Goal: Task Accomplishment & Management: Complete application form

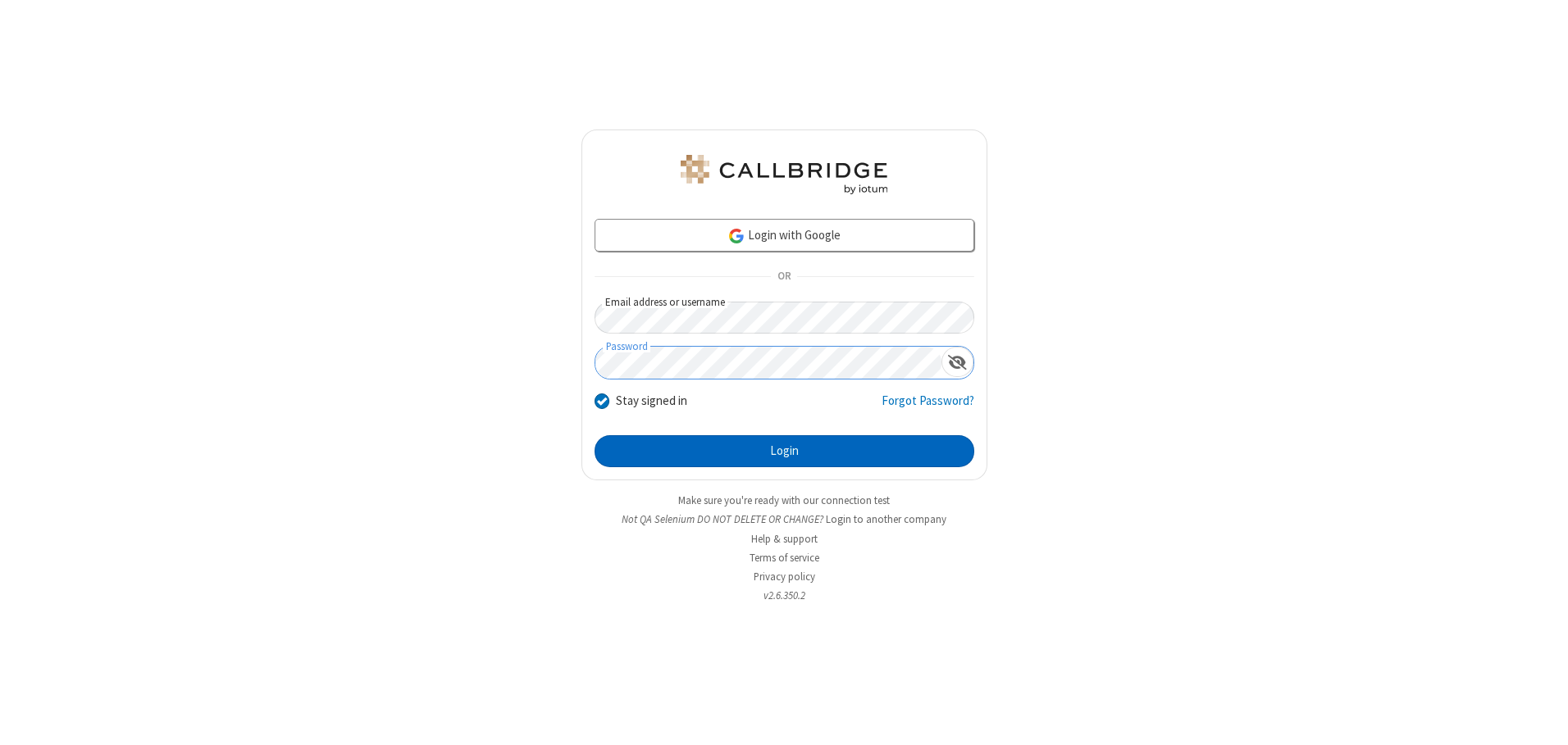
click at [784, 451] on button "Login" at bounding box center [784, 452] width 380 height 33
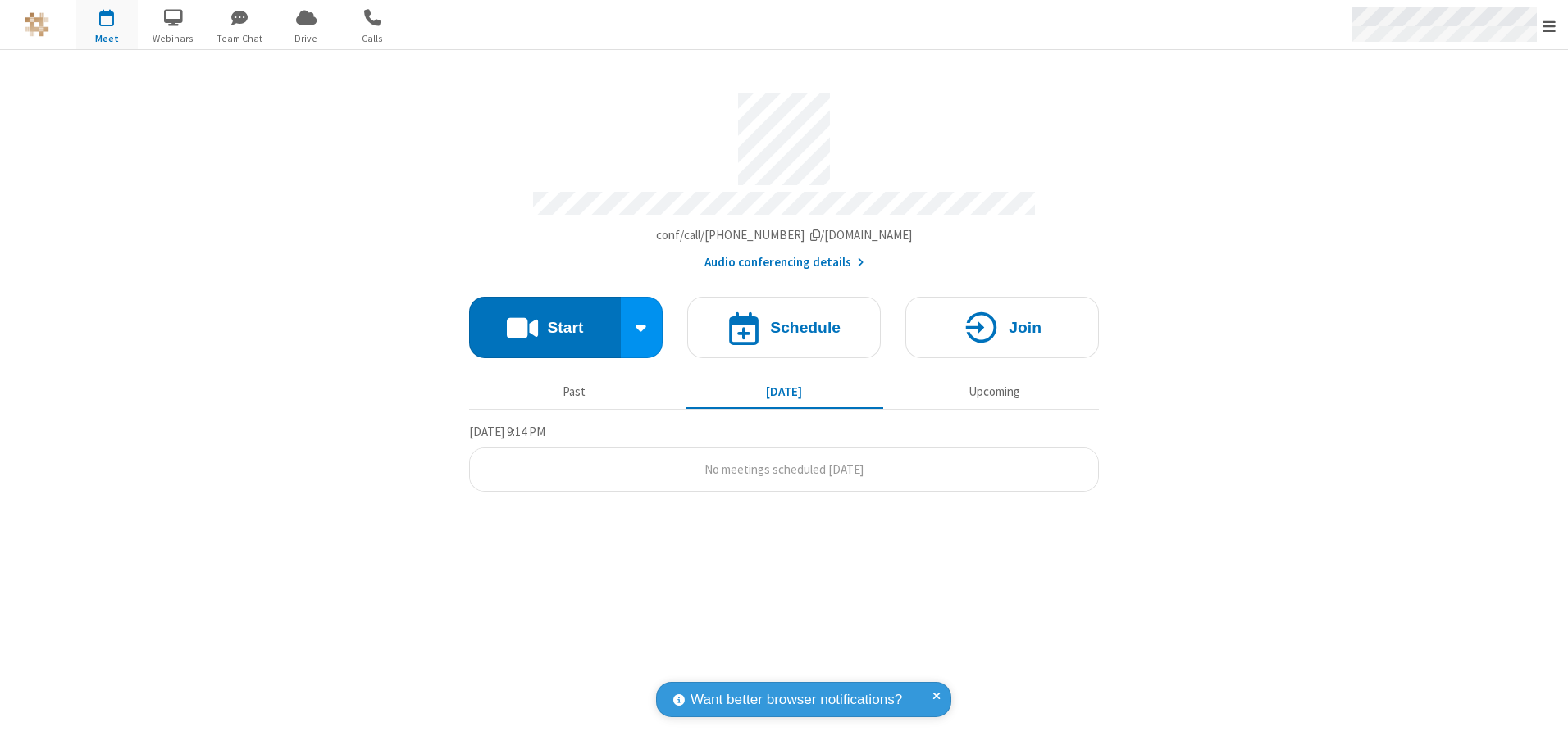
click at [1549, 25] on span "Open menu" at bounding box center [1549, 26] width 13 height 16
click at [106, 25] on span "button" at bounding box center [107, 17] width 62 height 28
click at [784, 322] on h4 "Schedule" at bounding box center [805, 327] width 71 height 15
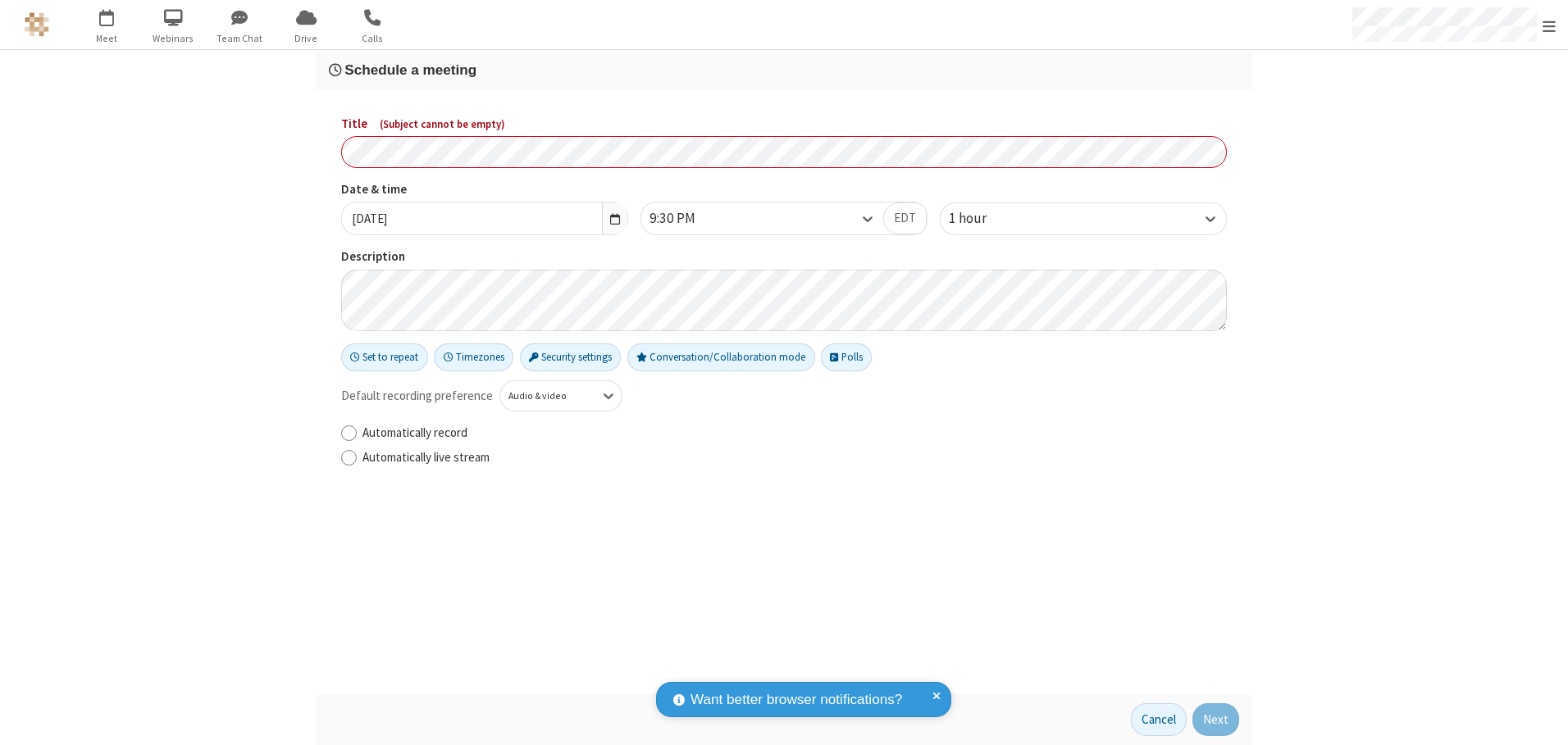
click at [784, 70] on h3 "Schedule a meeting" at bounding box center [784, 70] width 911 height 15
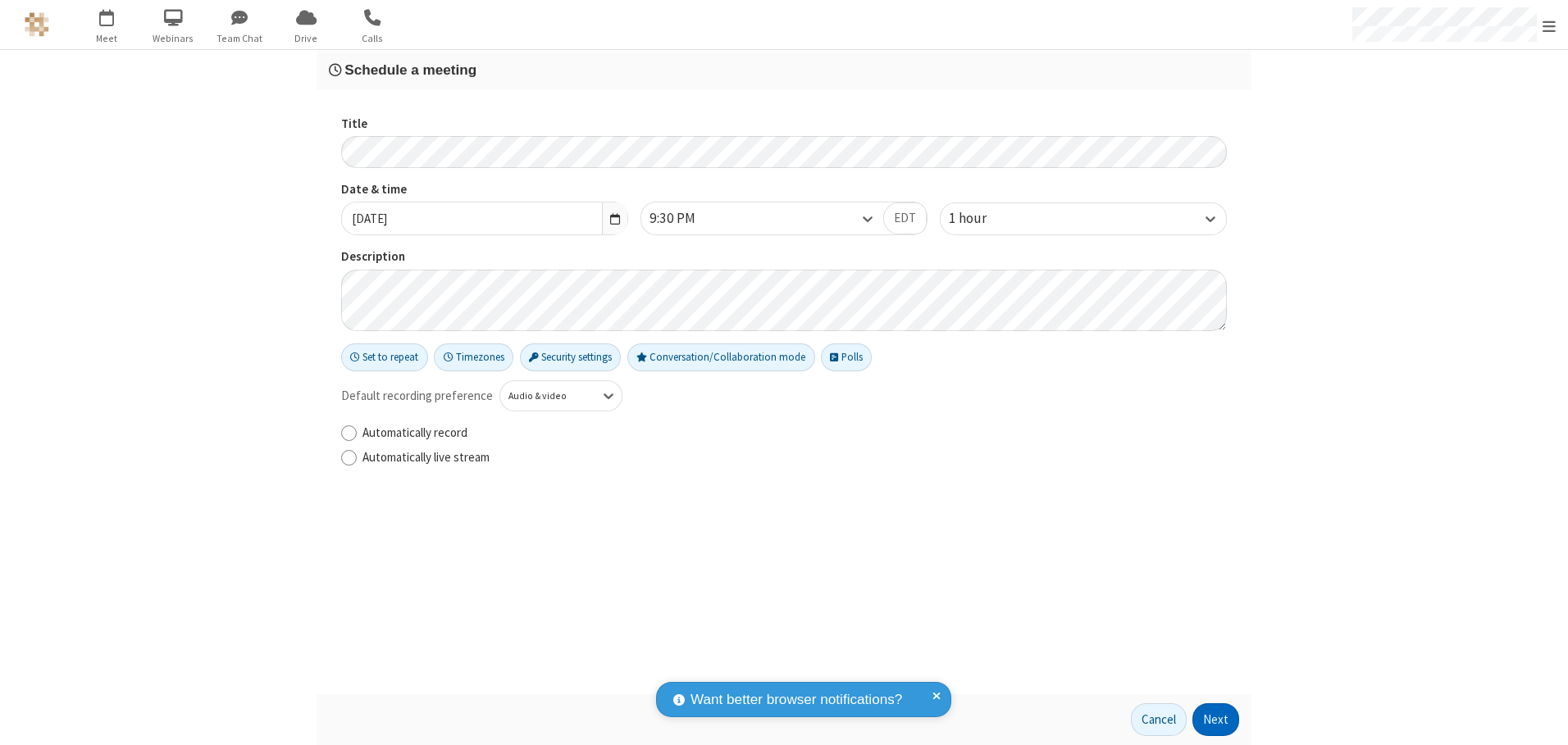
click at [1216, 720] on button "Next" at bounding box center [1215, 720] width 46 height 33
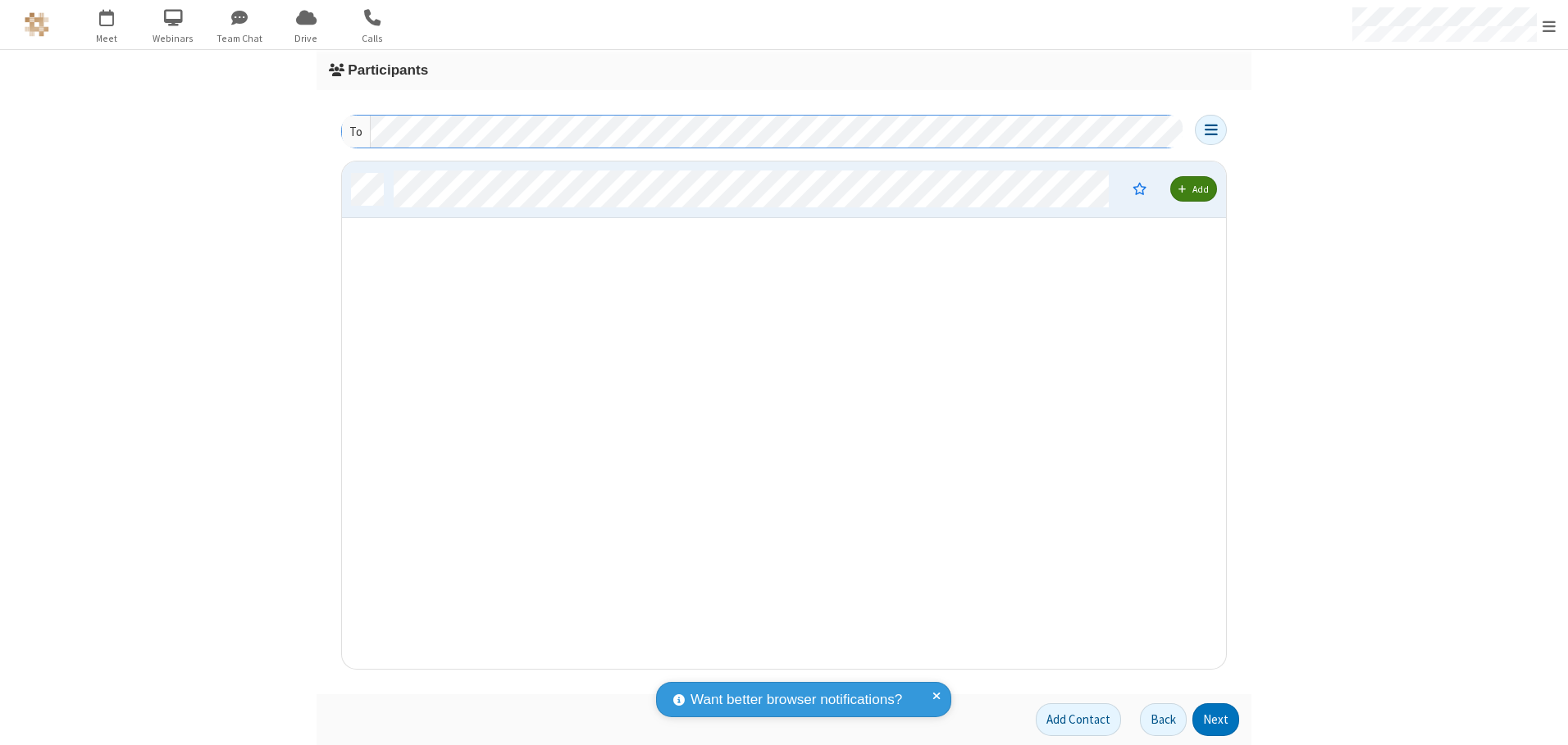
scroll to position [495, 872]
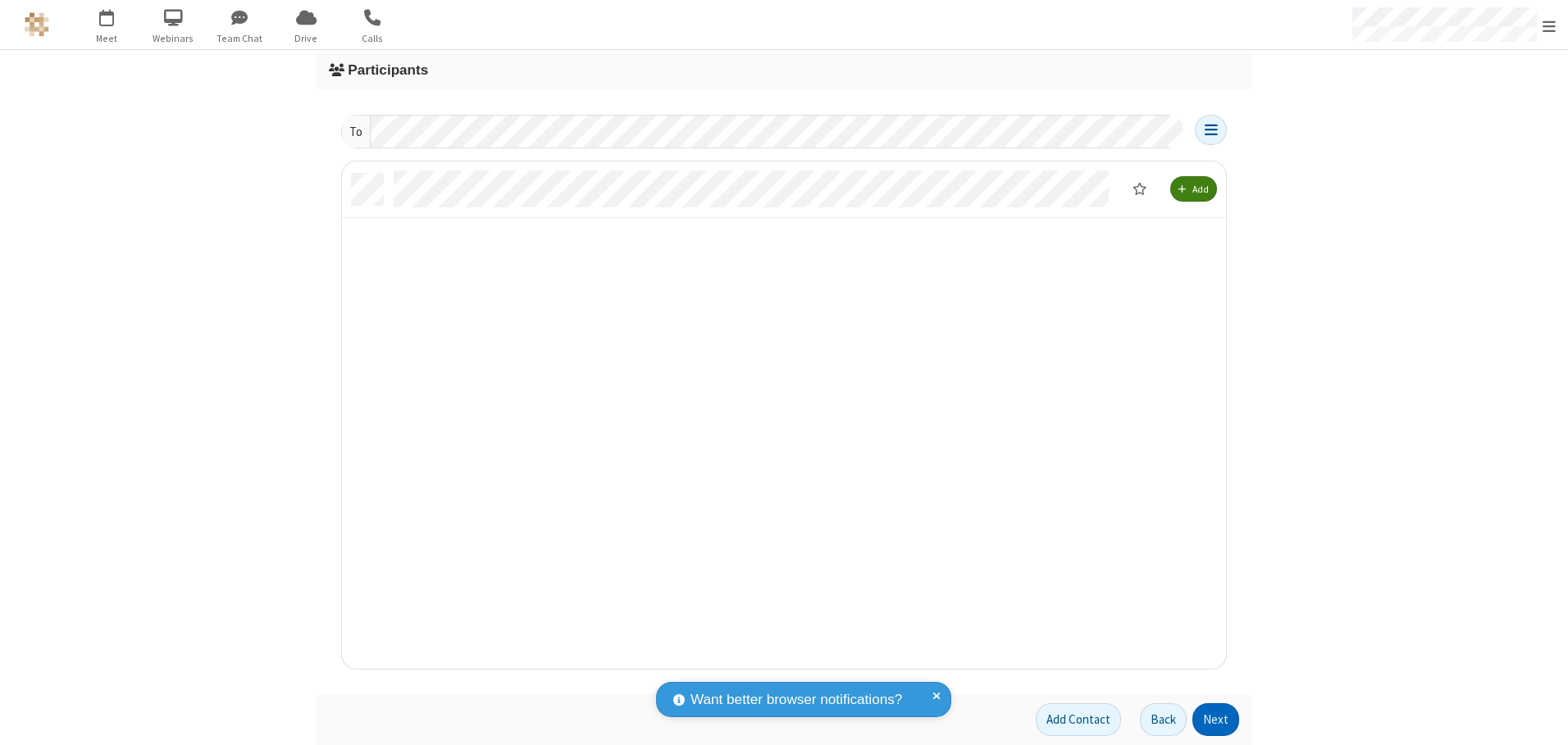
click at [1216, 720] on button "Next" at bounding box center [1215, 720] width 46 height 33
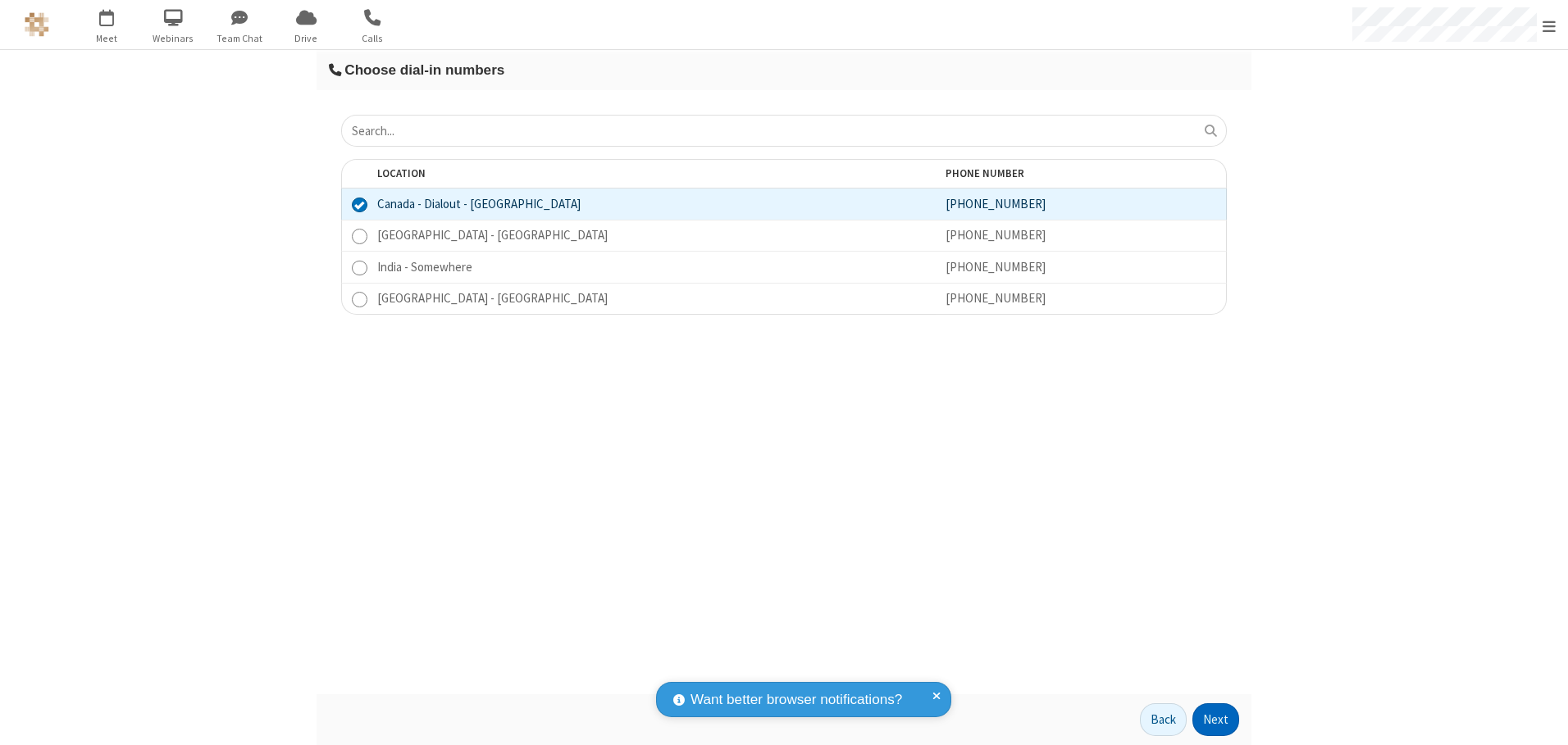
click at [1216, 720] on button "Next" at bounding box center [1215, 720] width 46 height 33
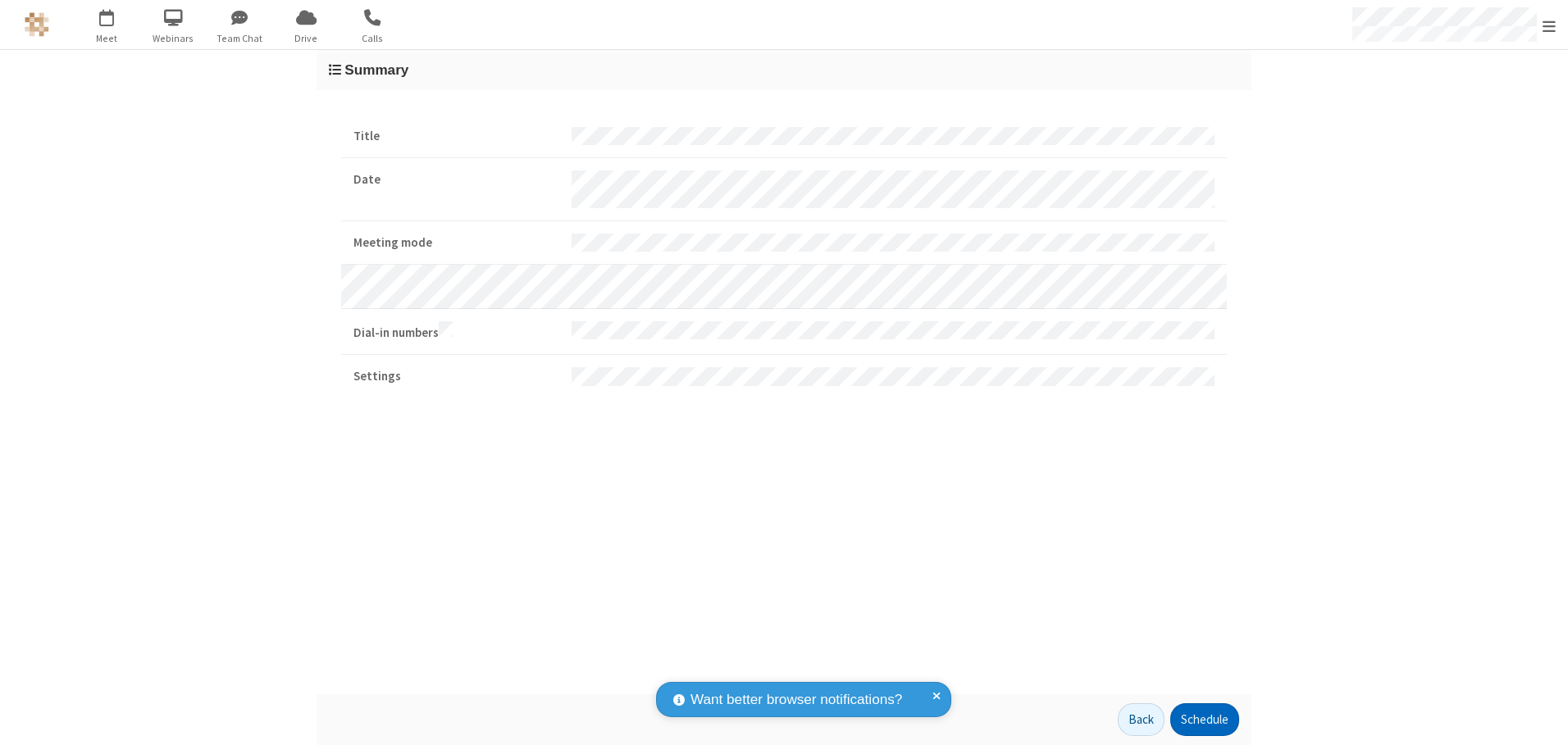
click at [1204, 720] on button "Schedule" at bounding box center [1205, 720] width 69 height 33
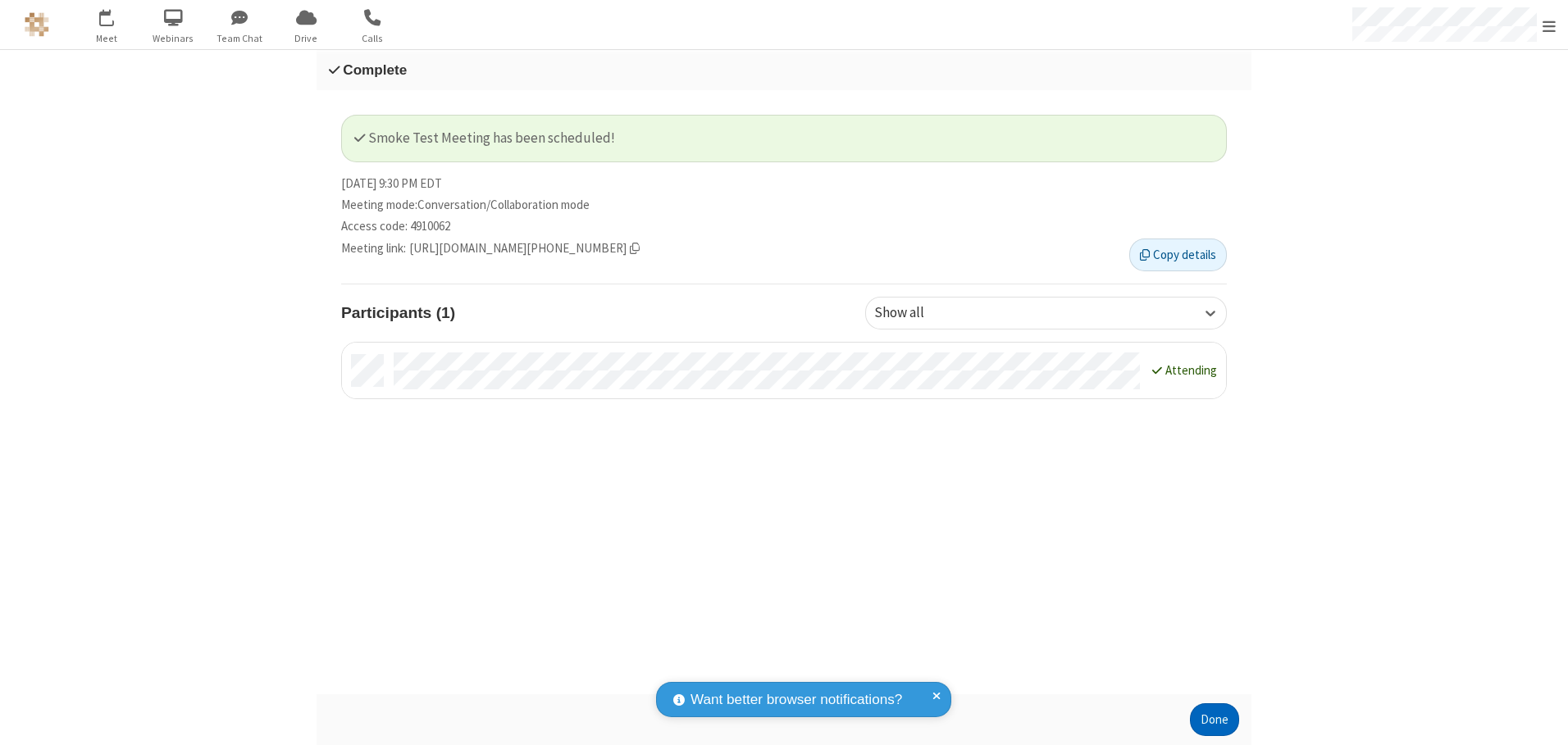
click at [1214, 720] on button "Done" at bounding box center [1214, 720] width 49 height 33
